Goal: Navigation & Orientation: Find specific page/section

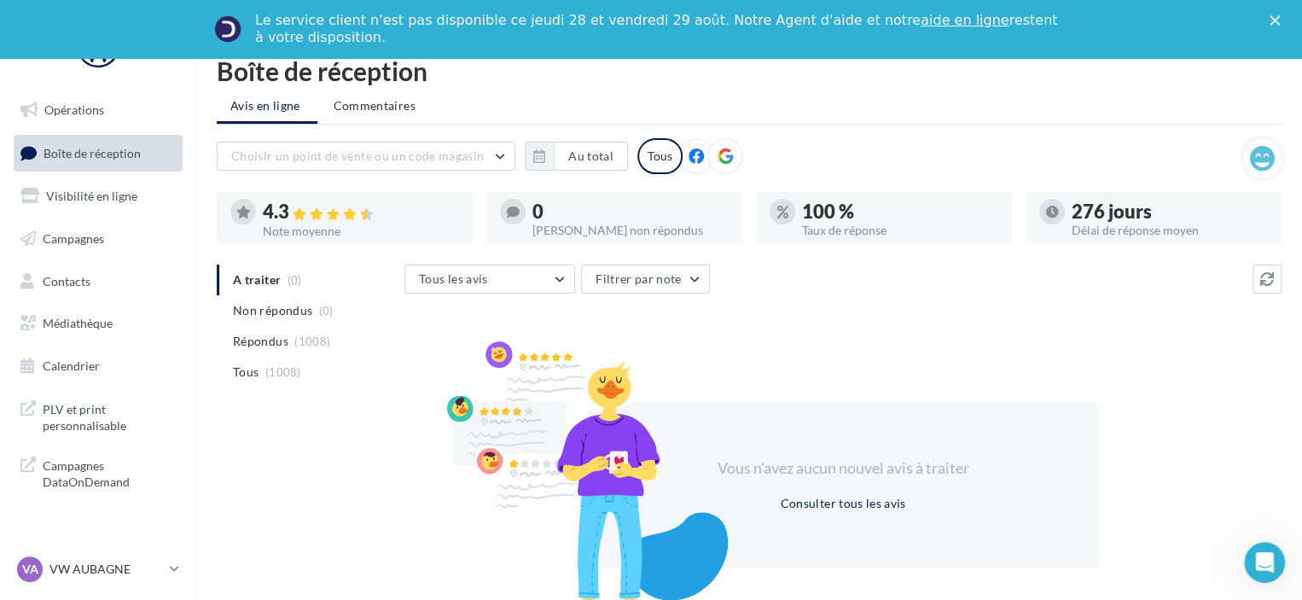
click at [1282, 11] on div "Le service client n'est pas disponible ce jeudi 28 et vendredi 29 août. Notre A…" at bounding box center [651, 29] width 1302 height 44
click at [1280, 18] on polygon "Fermer" at bounding box center [1275, 20] width 10 height 10
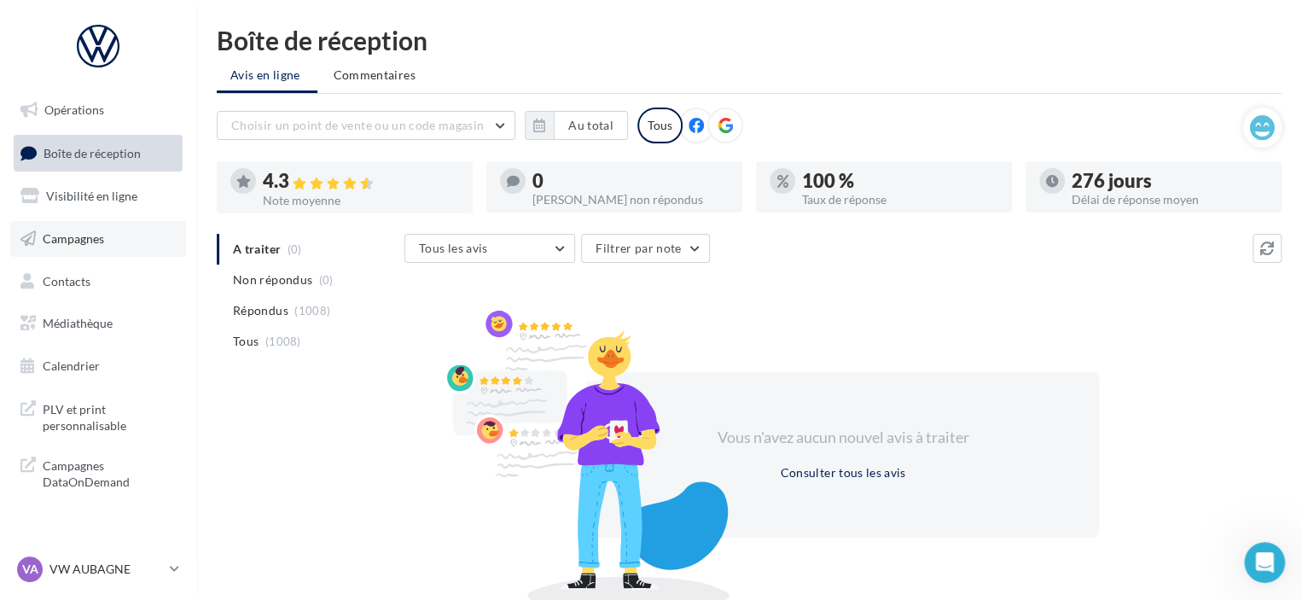
click at [81, 247] on link "Campagnes" at bounding box center [98, 239] width 176 height 36
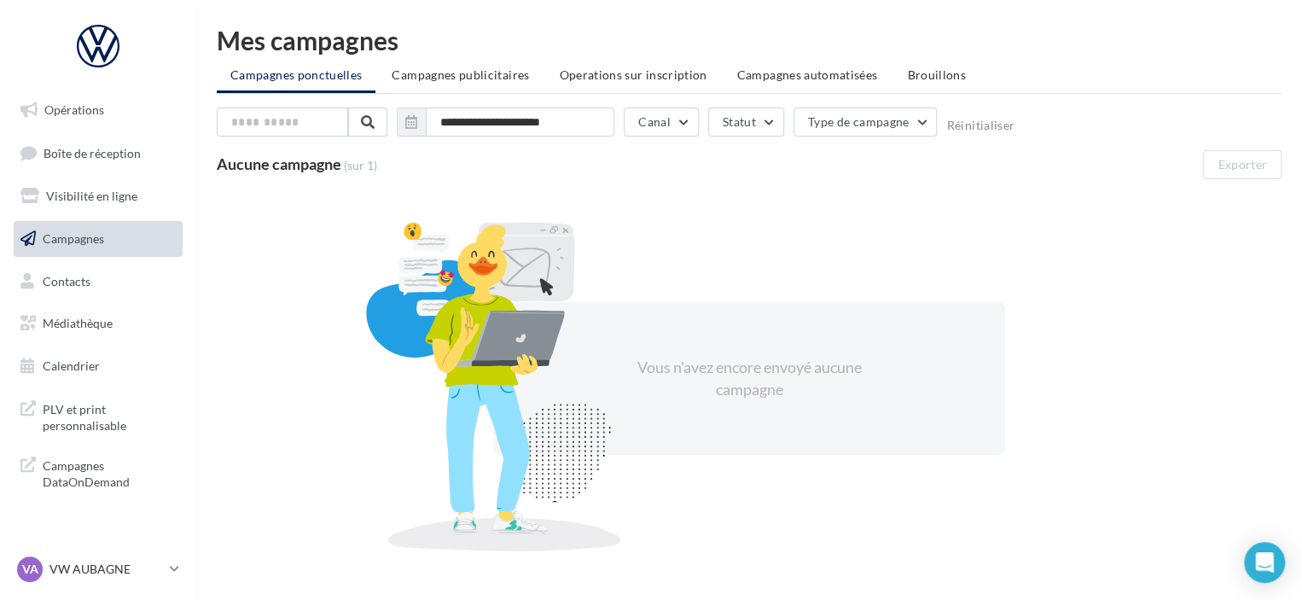
click at [86, 154] on span "Boîte de réception" at bounding box center [92, 152] width 97 height 15
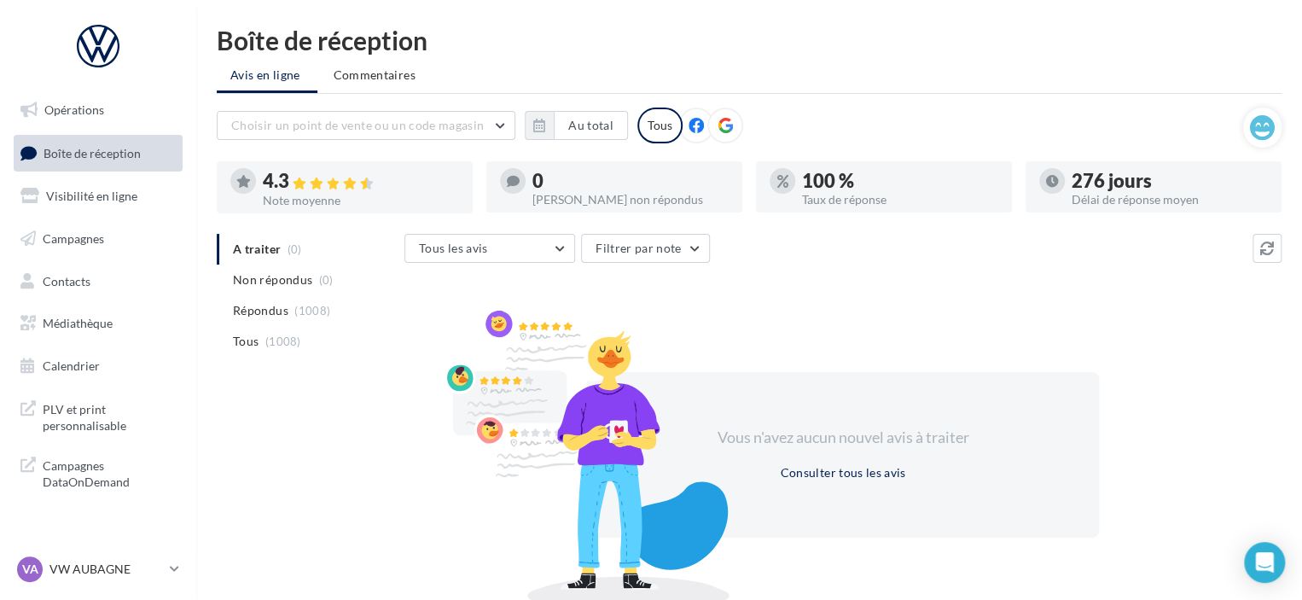
click at [86, 154] on span "Boîte de réception" at bounding box center [92, 152] width 97 height 15
